Goal: Information Seeking & Learning: Understand process/instructions

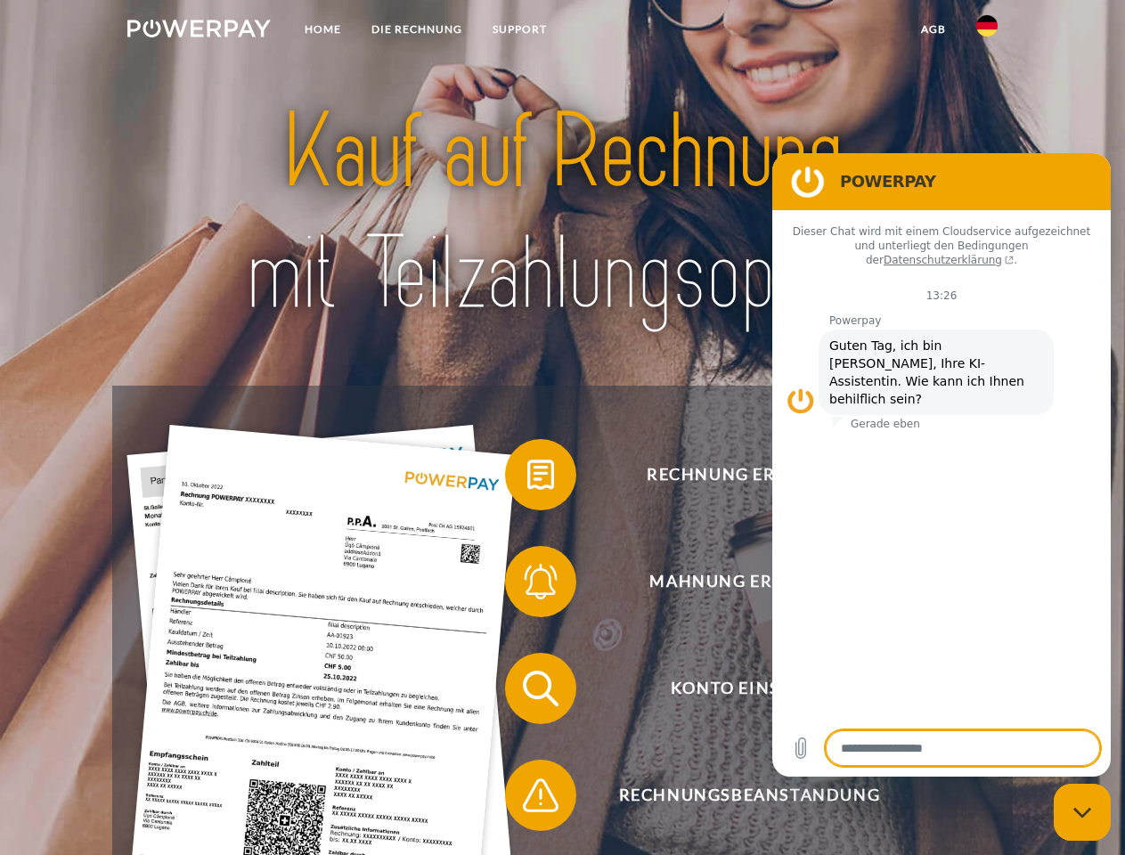
click at [199, 31] on img at bounding box center [198, 29] width 143 height 18
click at [987, 31] on img at bounding box center [986, 25] width 21 height 21
click at [932, 29] on link "agb" at bounding box center [933, 29] width 55 height 32
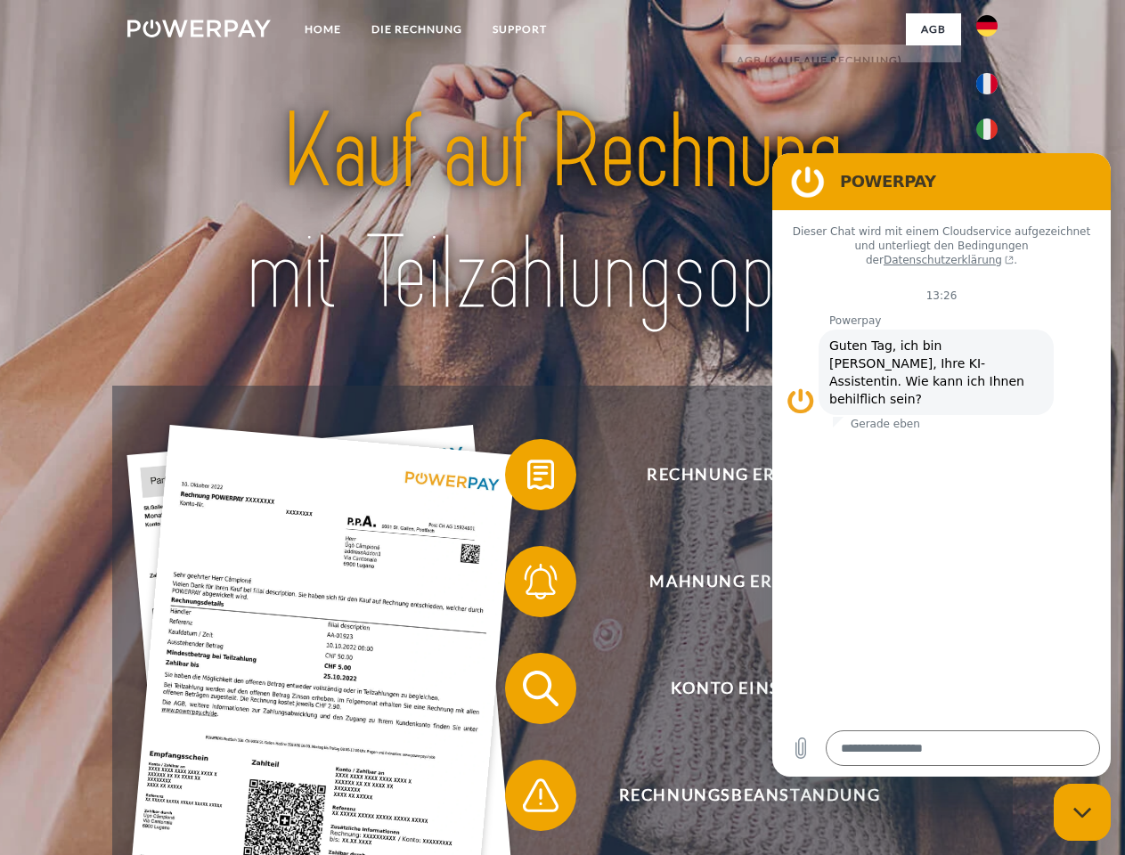
click at [527, 478] on span at bounding box center [513, 474] width 89 height 89
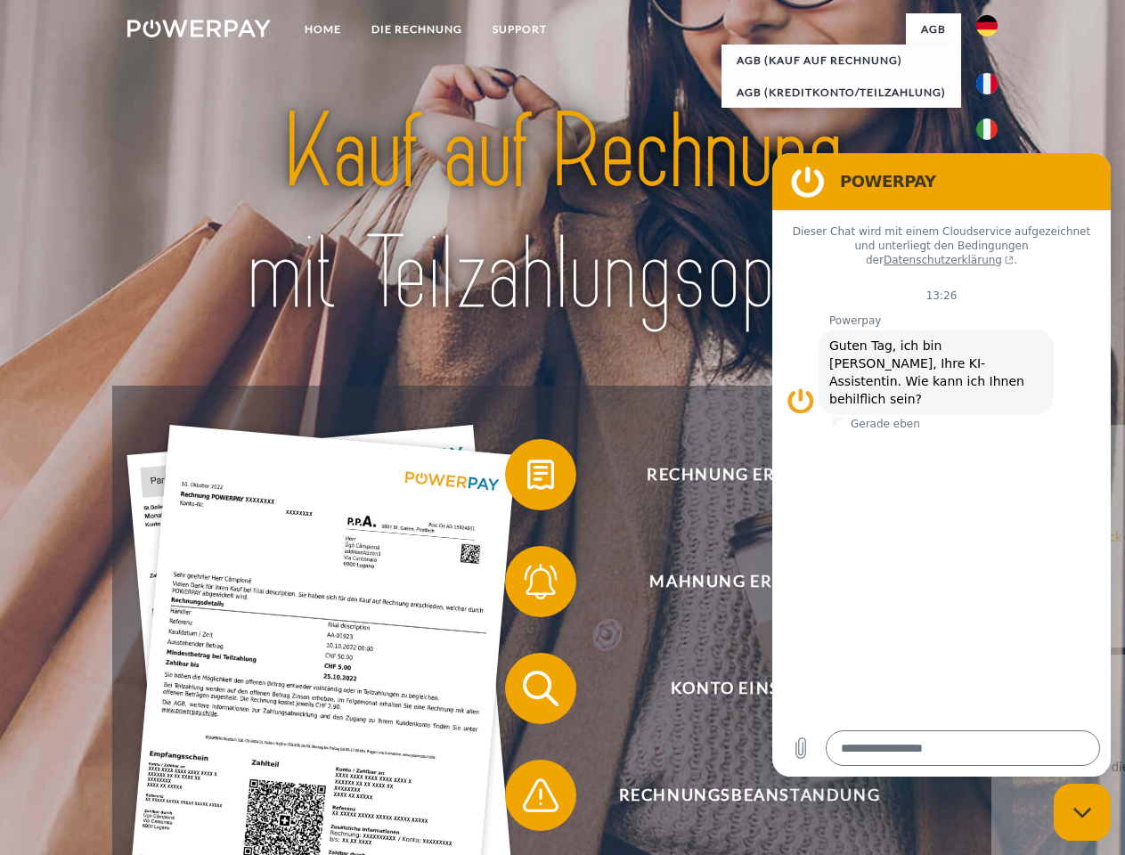
click at [527, 585] on span at bounding box center [513, 581] width 89 height 89
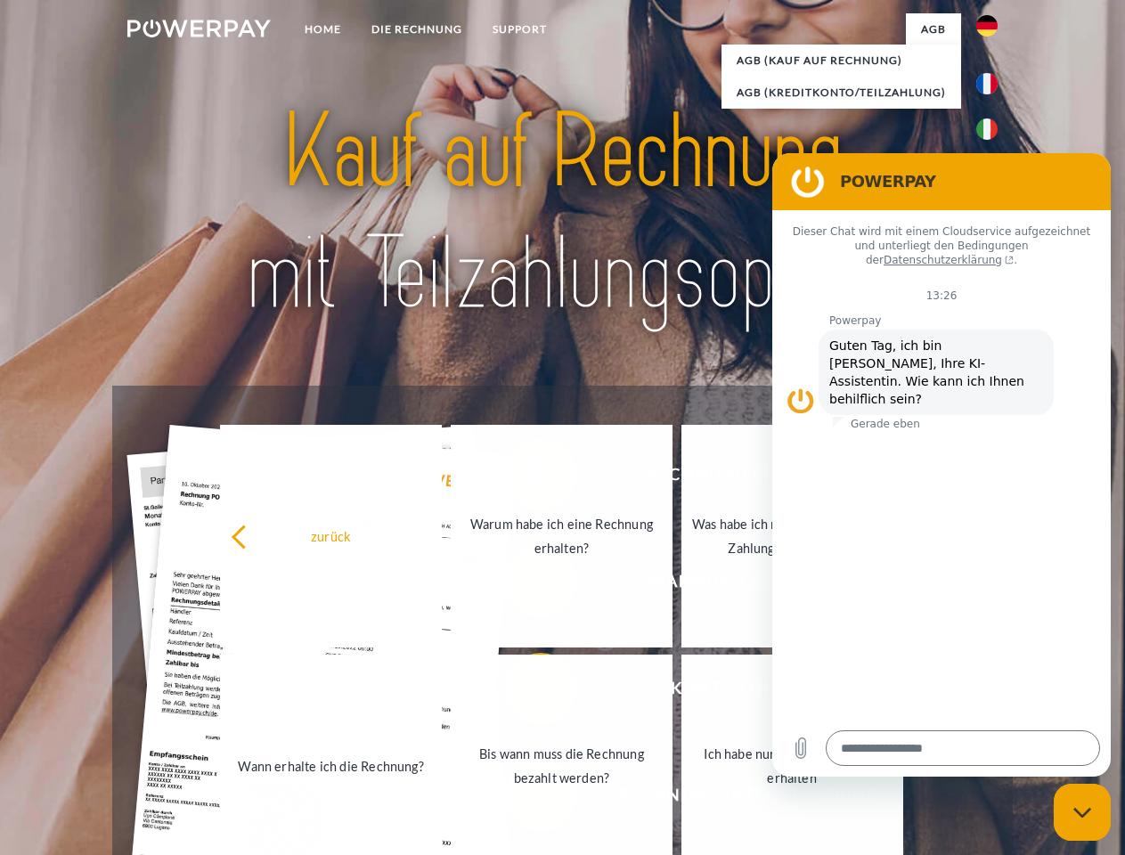
click at [527, 692] on link "Bis wann muss die Rechnung bezahlt werden?" at bounding box center [562, 765] width 222 height 223
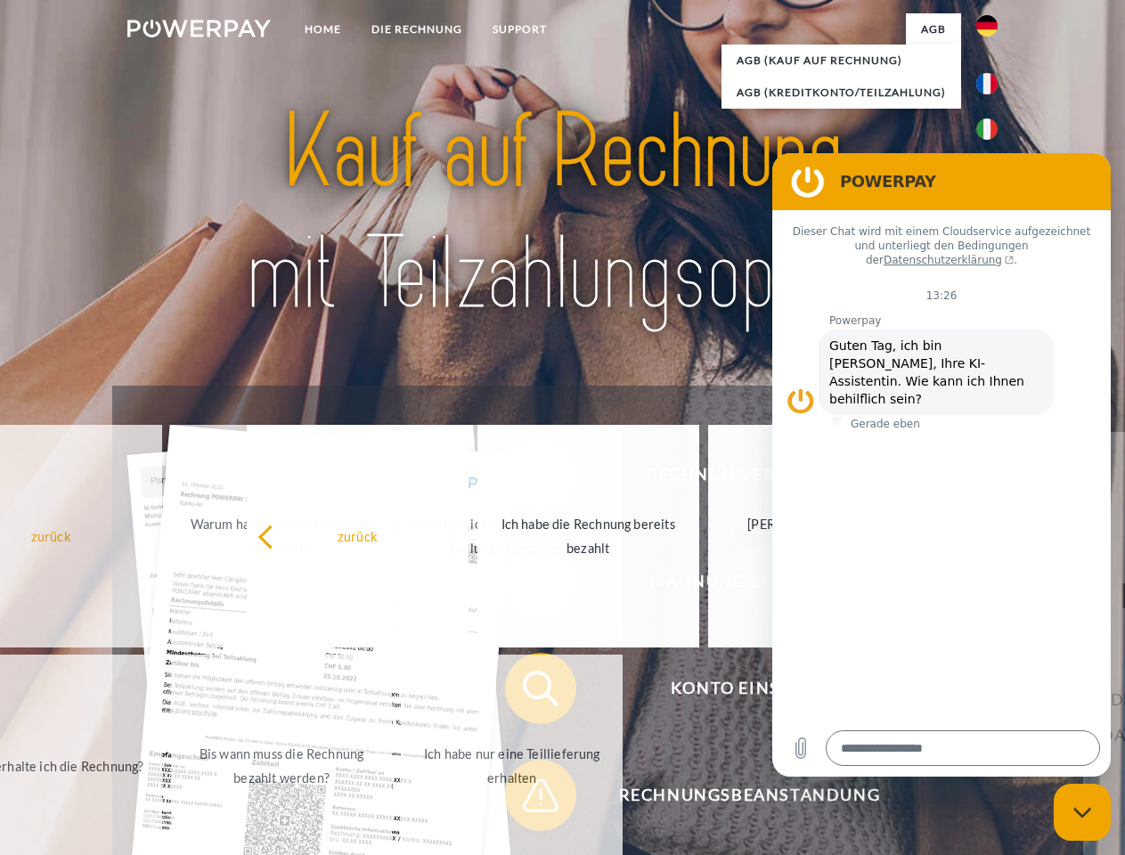
click at [527, 799] on span at bounding box center [513, 795] width 89 height 89
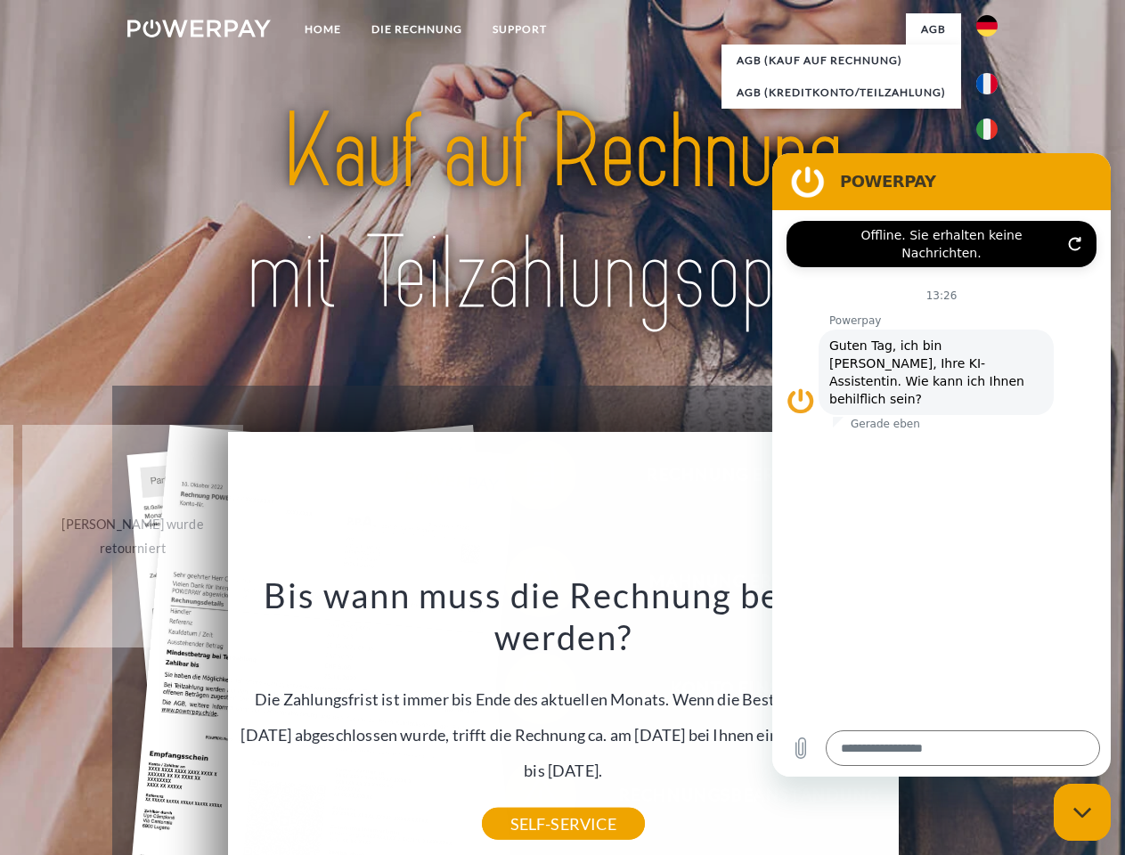
click at [1082, 812] on icon "Messaging-Fenster schließen" at bounding box center [1082, 813] width 19 height 12
type textarea "*"
